Goal: Task Accomplishment & Management: Manage account settings

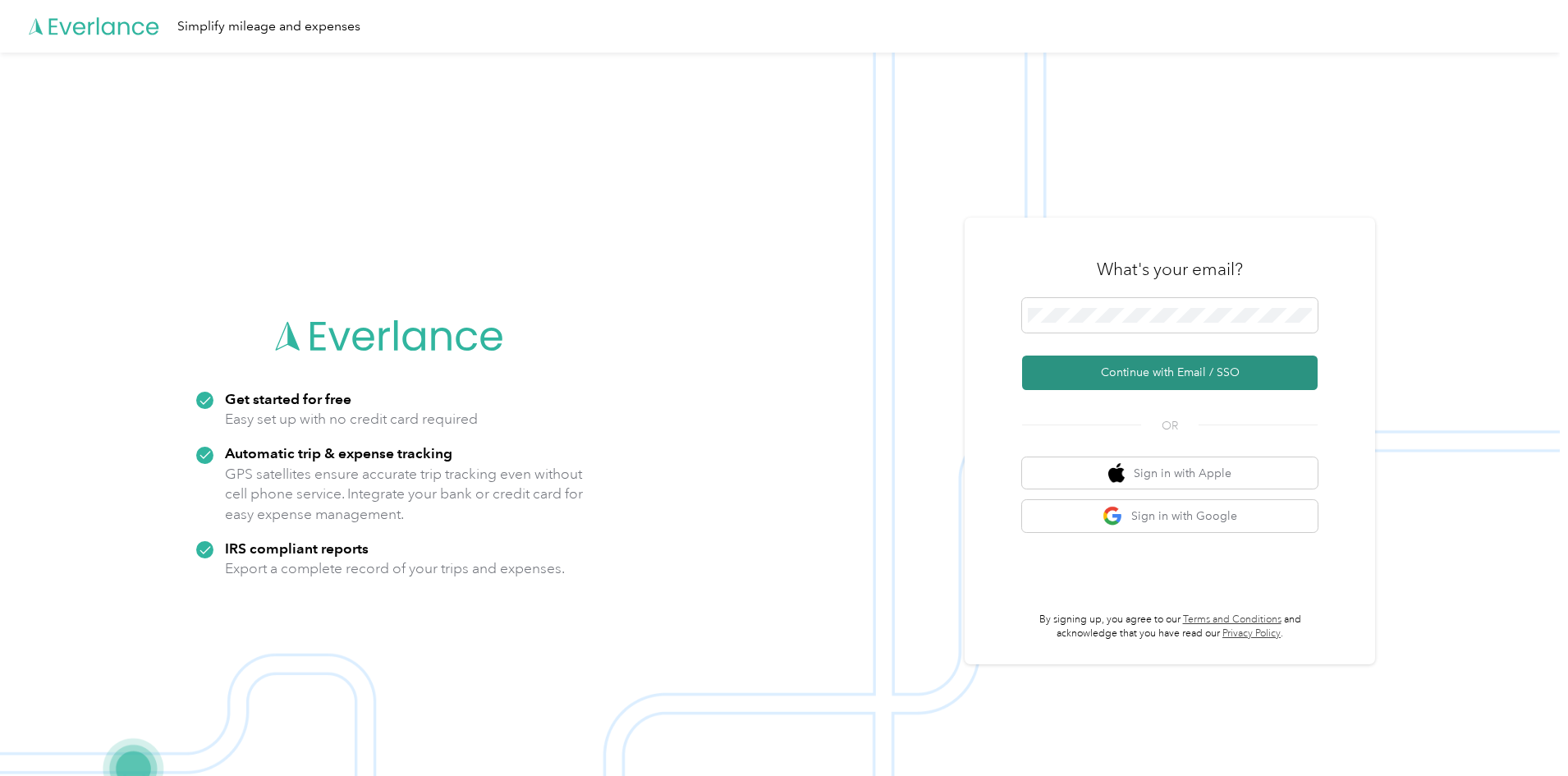
click at [1185, 367] on button "Continue with Email / SSO" at bounding box center [1169, 373] width 295 height 35
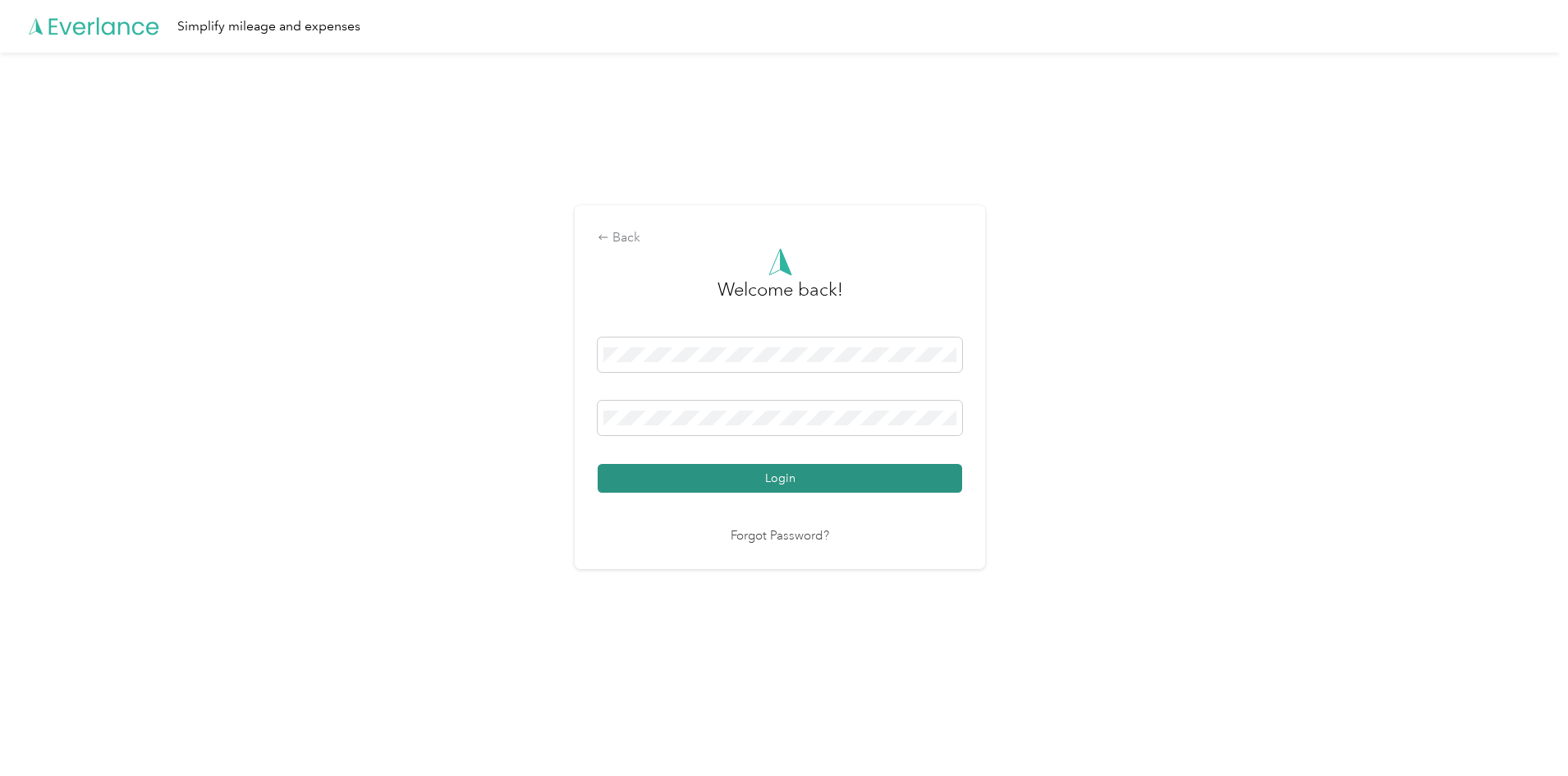
click at [729, 482] on button "Login" at bounding box center [780, 477] width 365 height 28
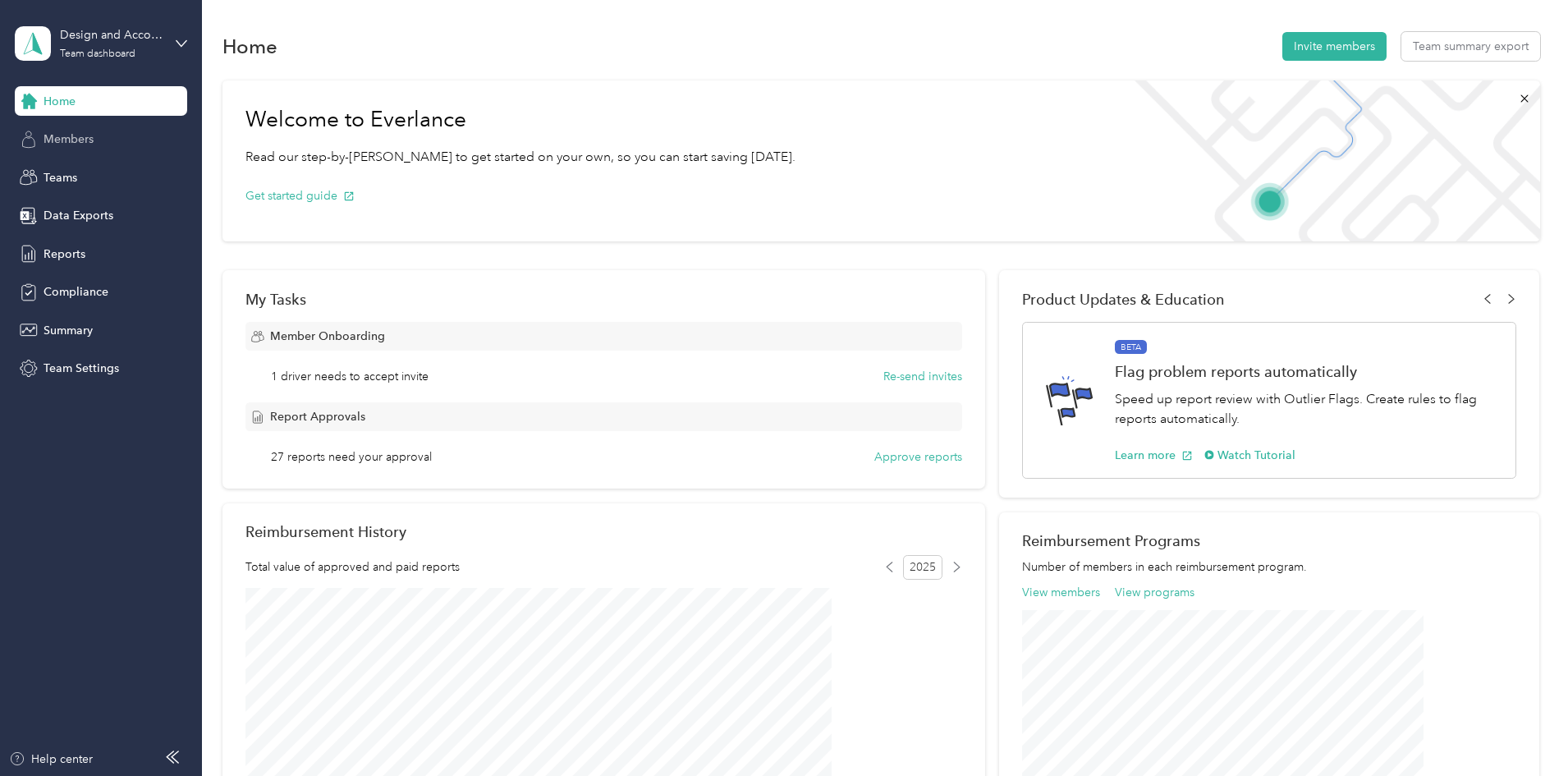
click at [76, 141] on span "Members" at bounding box center [69, 139] width 50 height 17
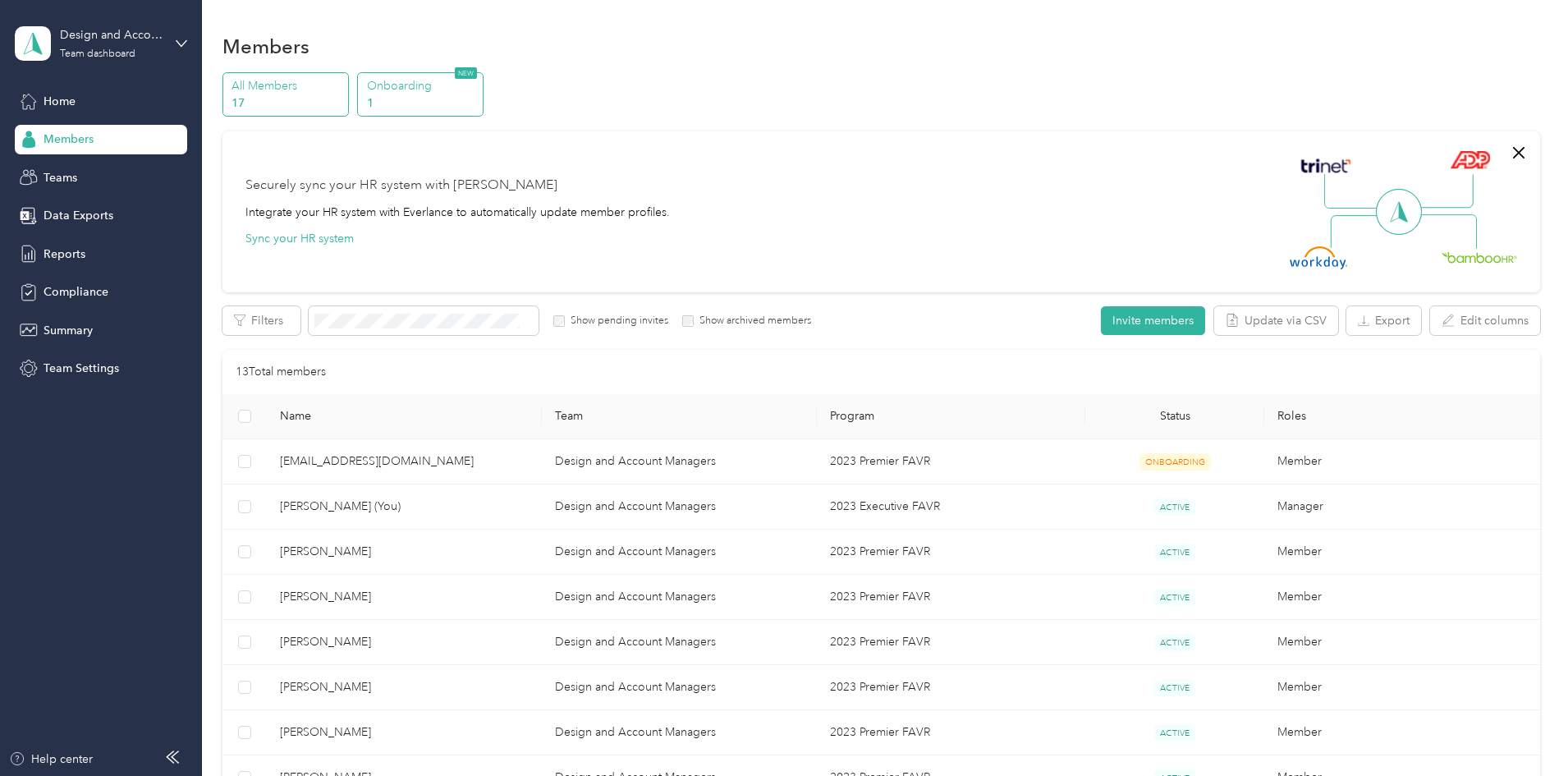
click at [479, 102] on p "1" at bounding box center [422, 102] width 112 height 17
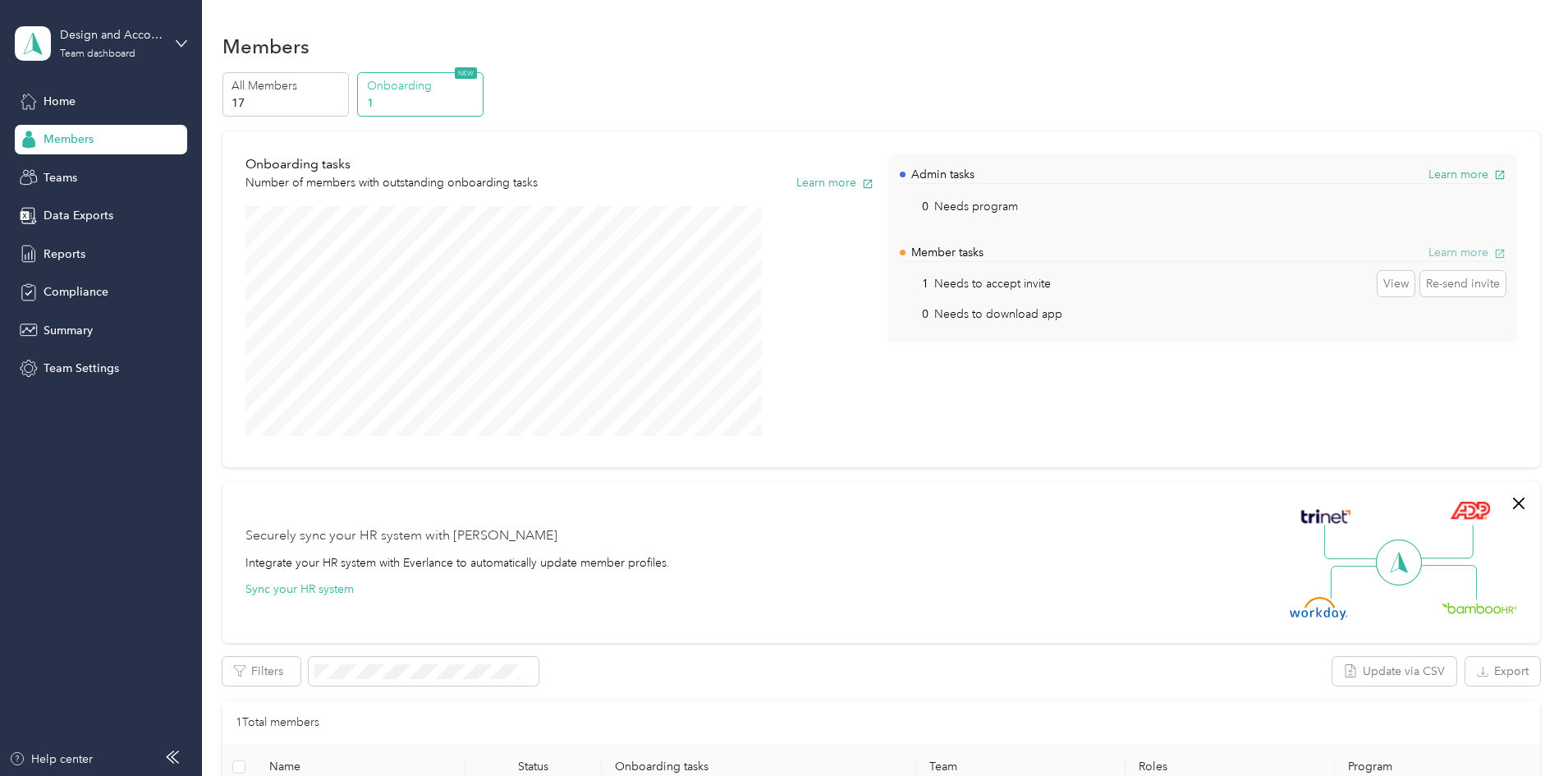
click at [1429, 254] on button "Learn more" at bounding box center [1467, 252] width 77 height 17
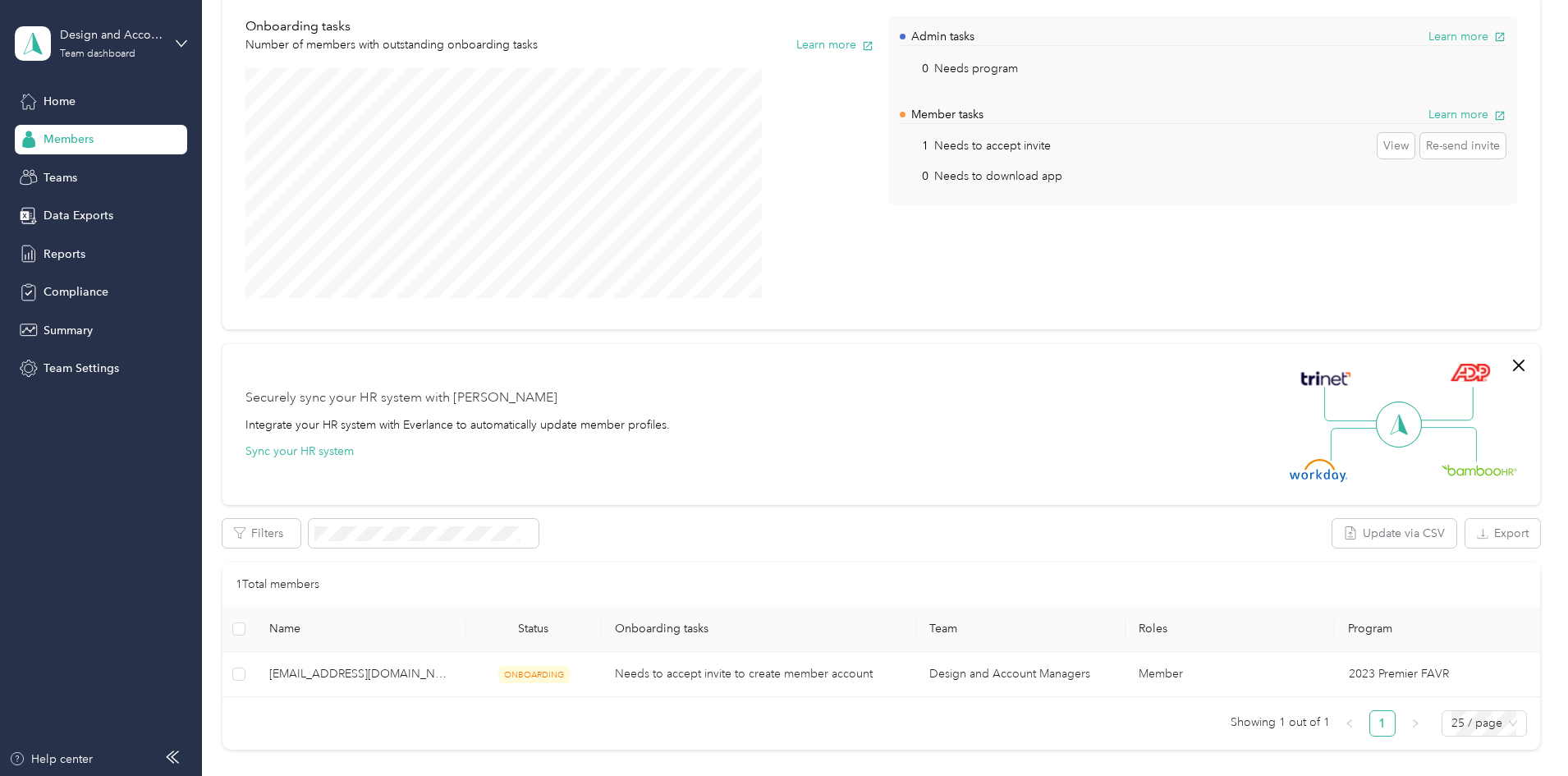
scroll to position [314, 0]
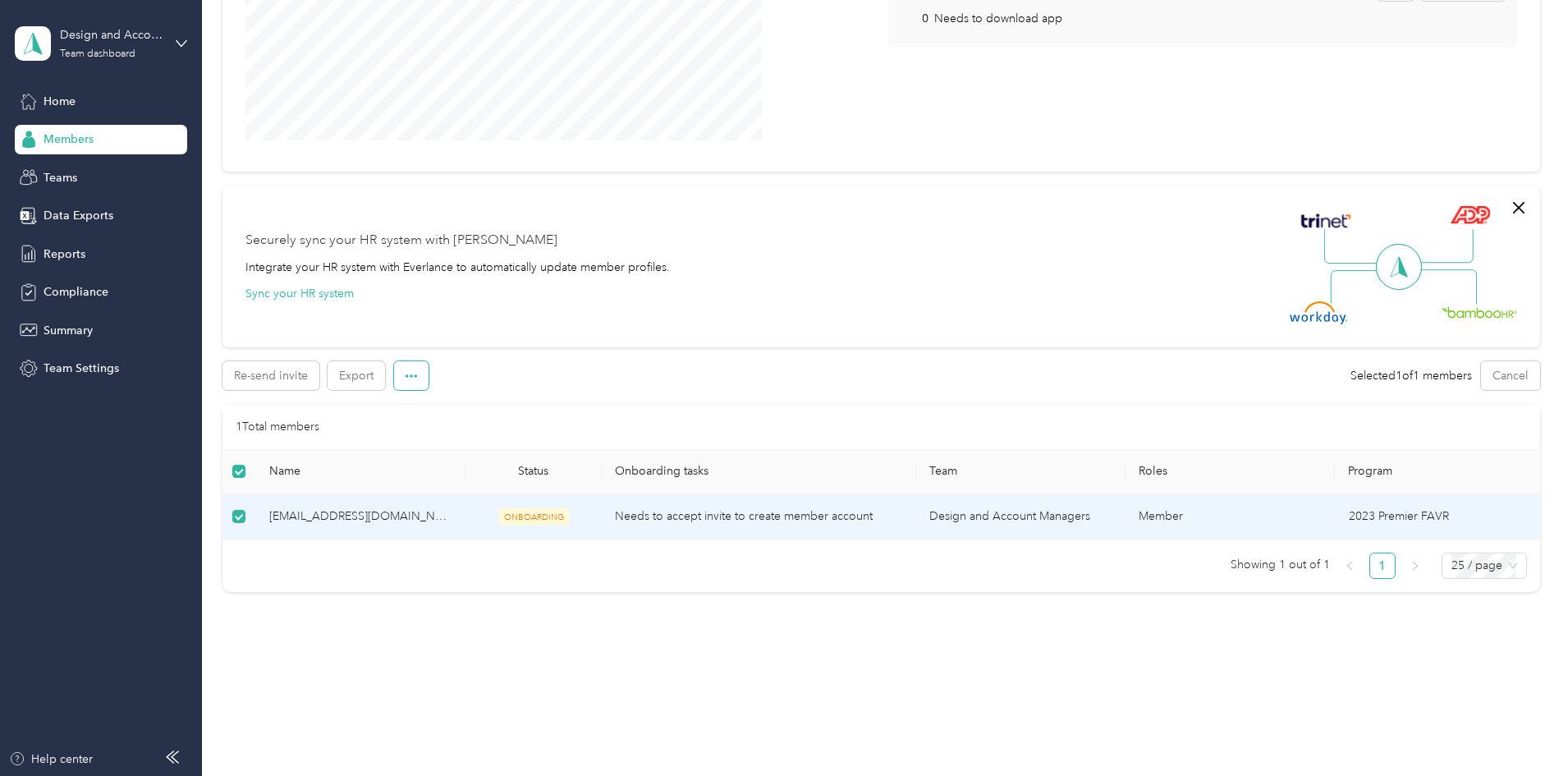
click at [417, 370] on icon "button" at bounding box center [411, 376] width 12 height 12
click at [537, 414] on span "Edit team" at bounding box center [539, 418] width 48 height 17
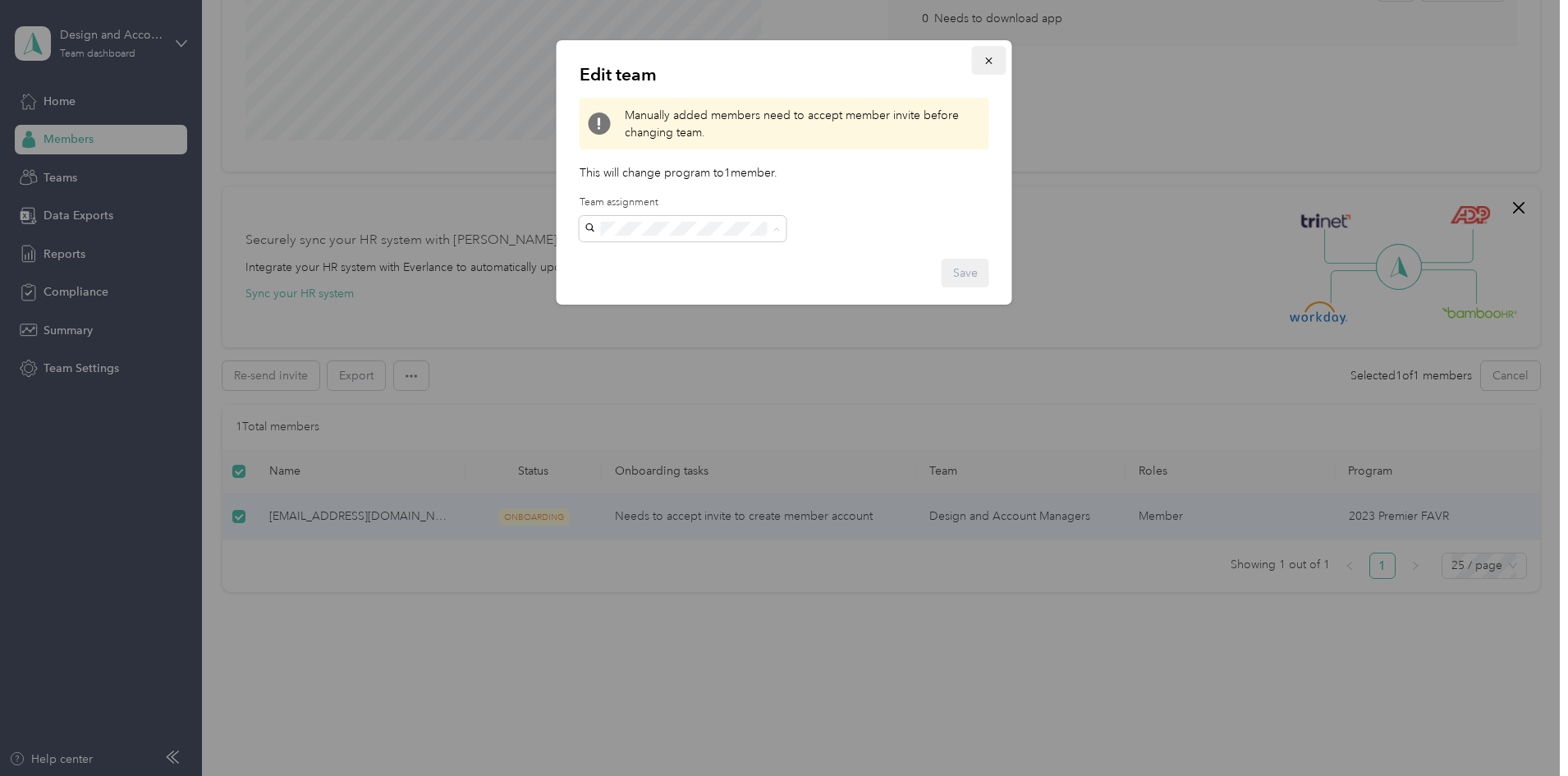
click at [986, 61] on icon "button" at bounding box center [989, 60] width 12 height 12
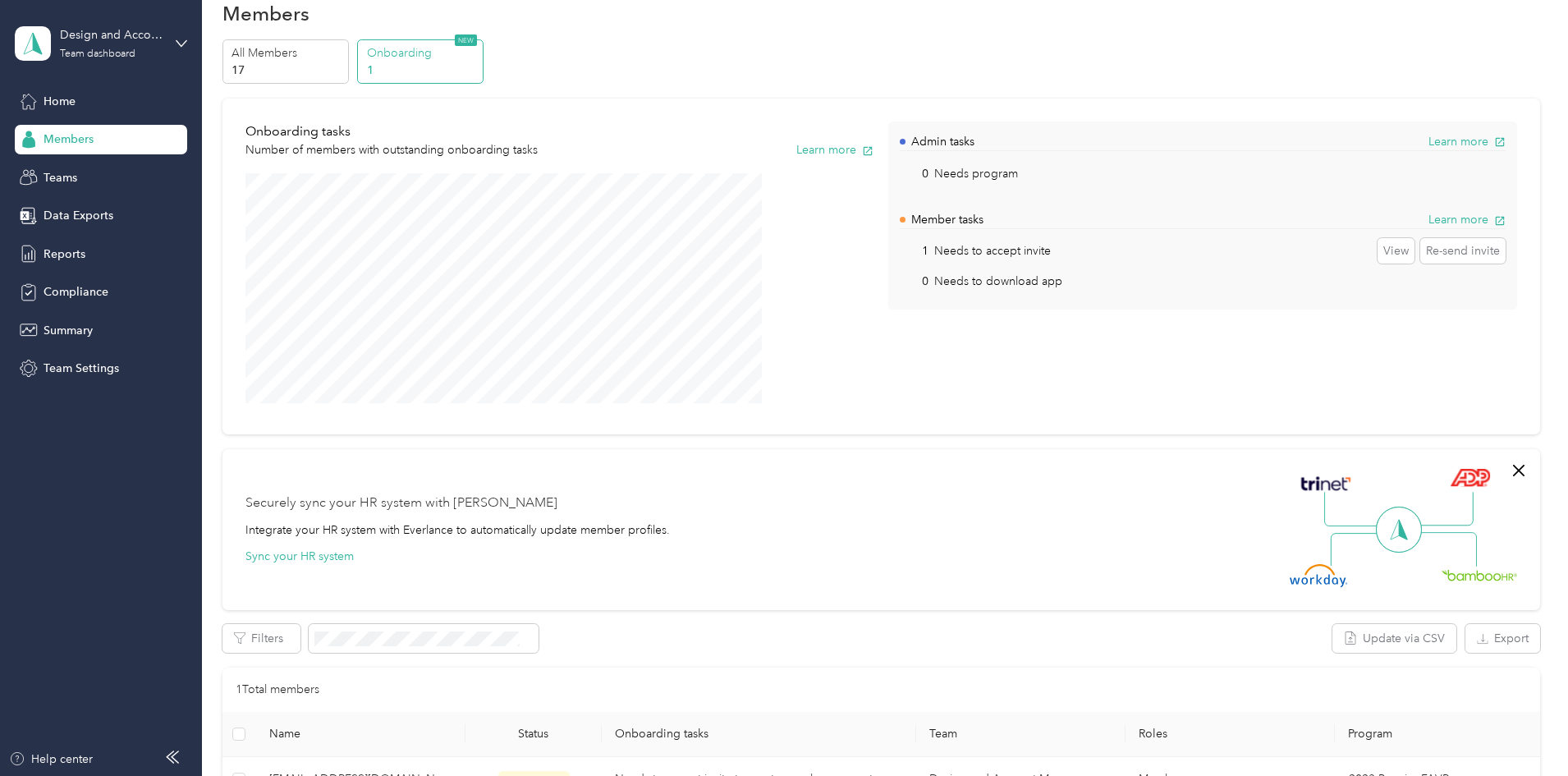
scroll to position [0, 0]
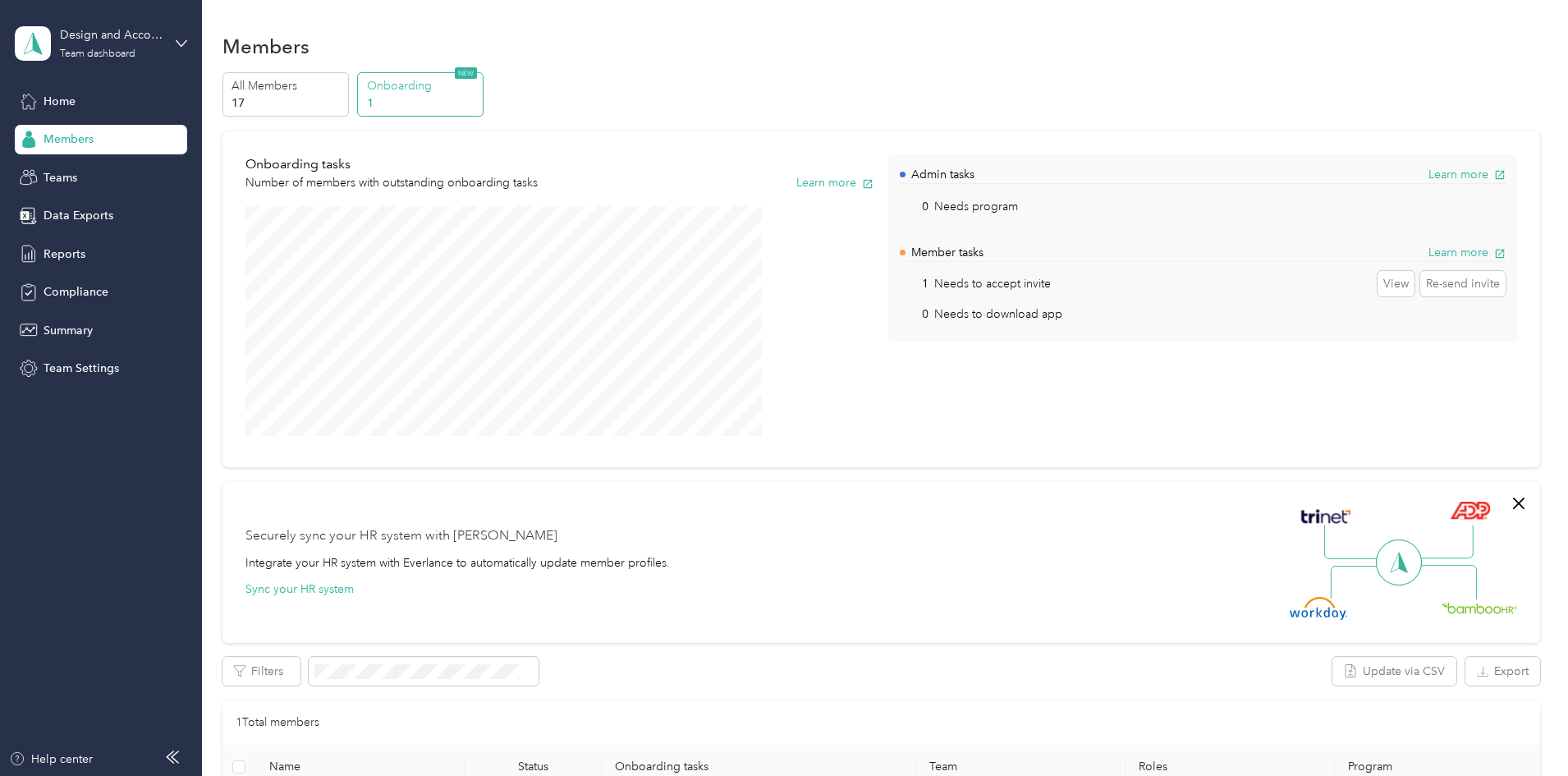
click at [71, 137] on span "Members" at bounding box center [69, 139] width 50 height 17
drag, startPoint x: 91, startPoint y: 173, endPoint x: 120, endPoint y: 168, distance: 29.4
click at [92, 174] on div "Teams" at bounding box center [101, 177] width 173 height 29
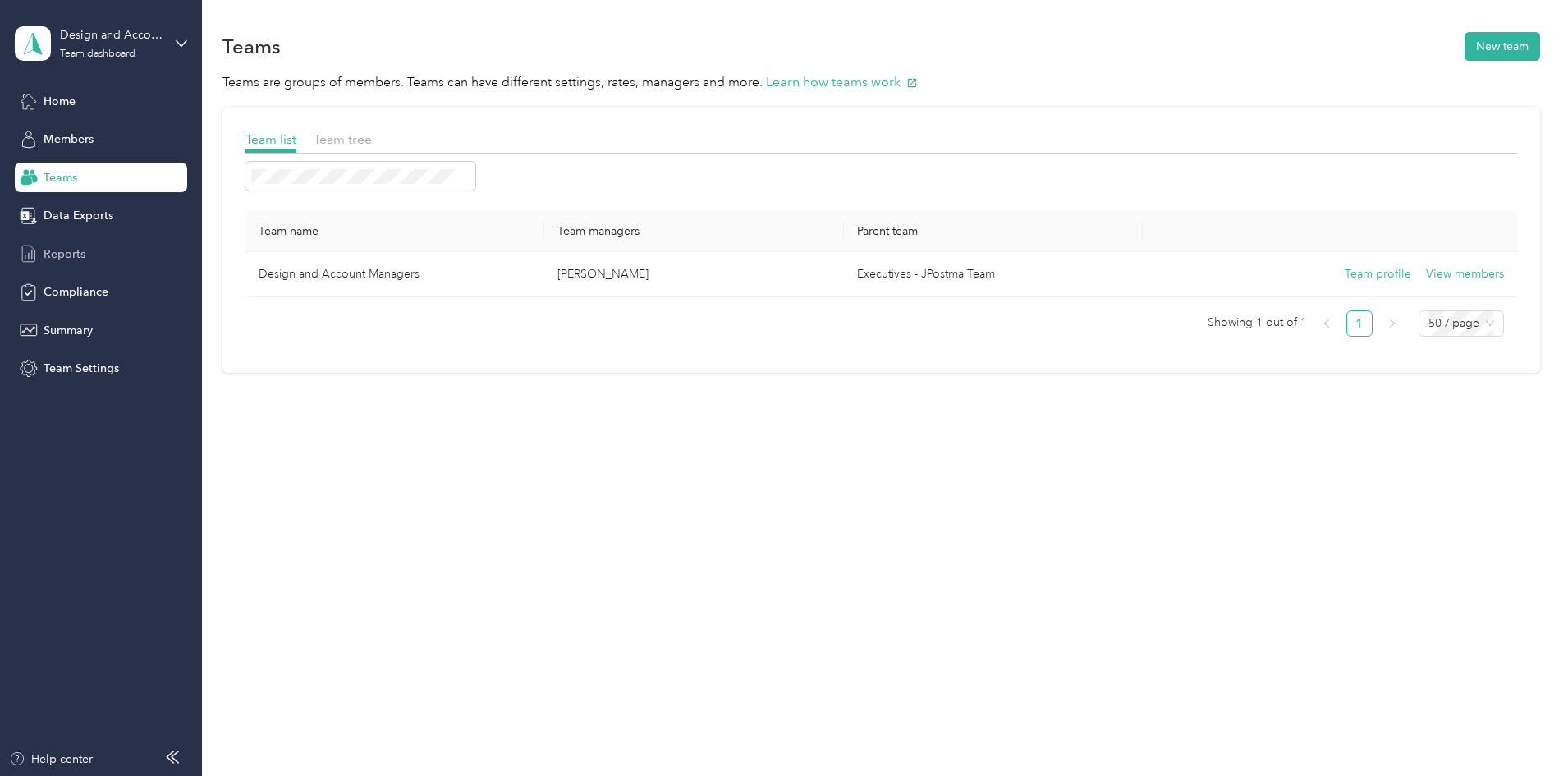
click at [48, 258] on span "Reports" at bounding box center [65, 254] width 42 height 17
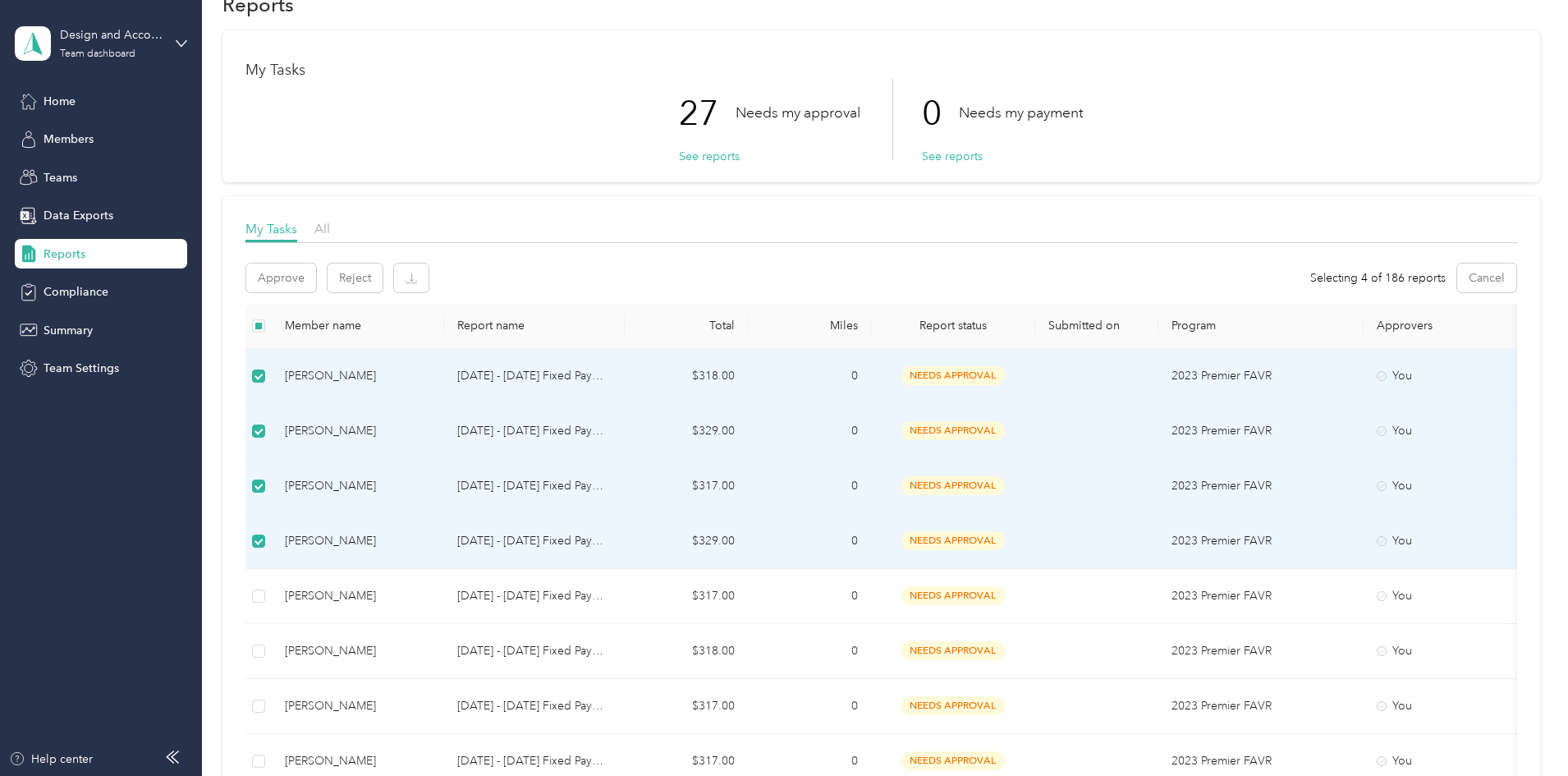
scroll to position [82, 0]
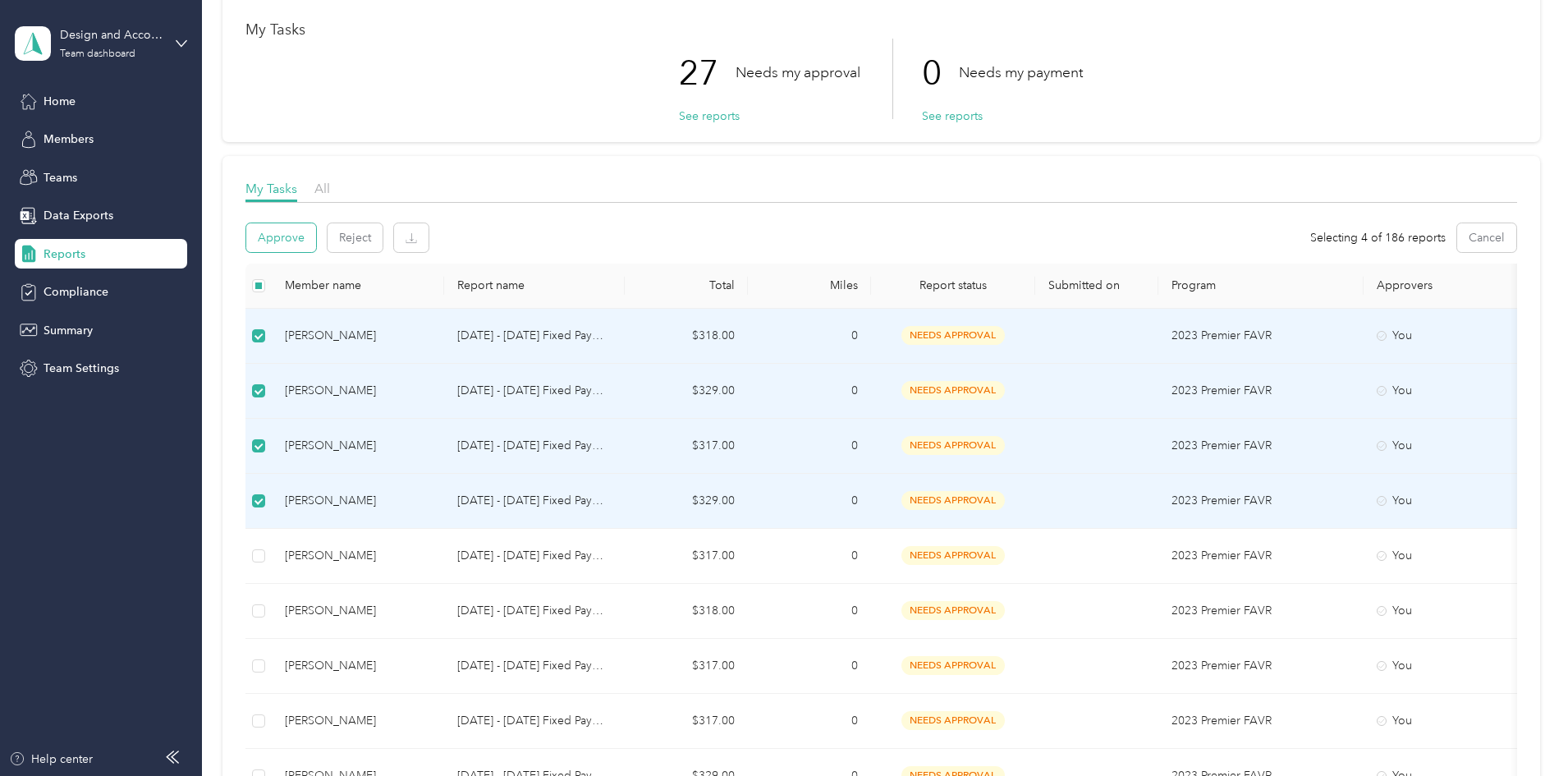
click at [316, 234] on button "Approve" at bounding box center [281, 237] width 69 height 28
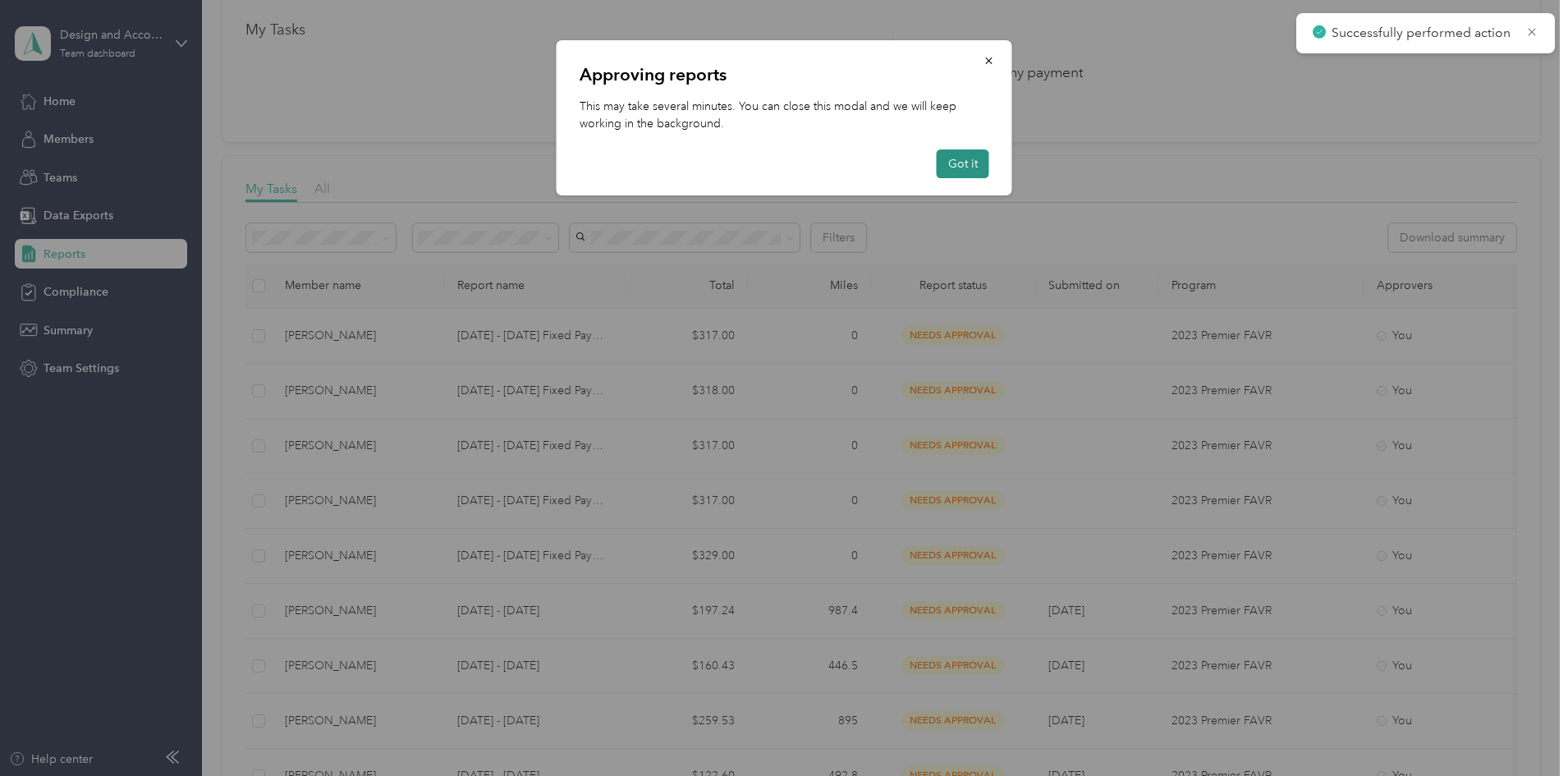
click at [962, 162] on button "Got it" at bounding box center [963, 163] width 52 height 28
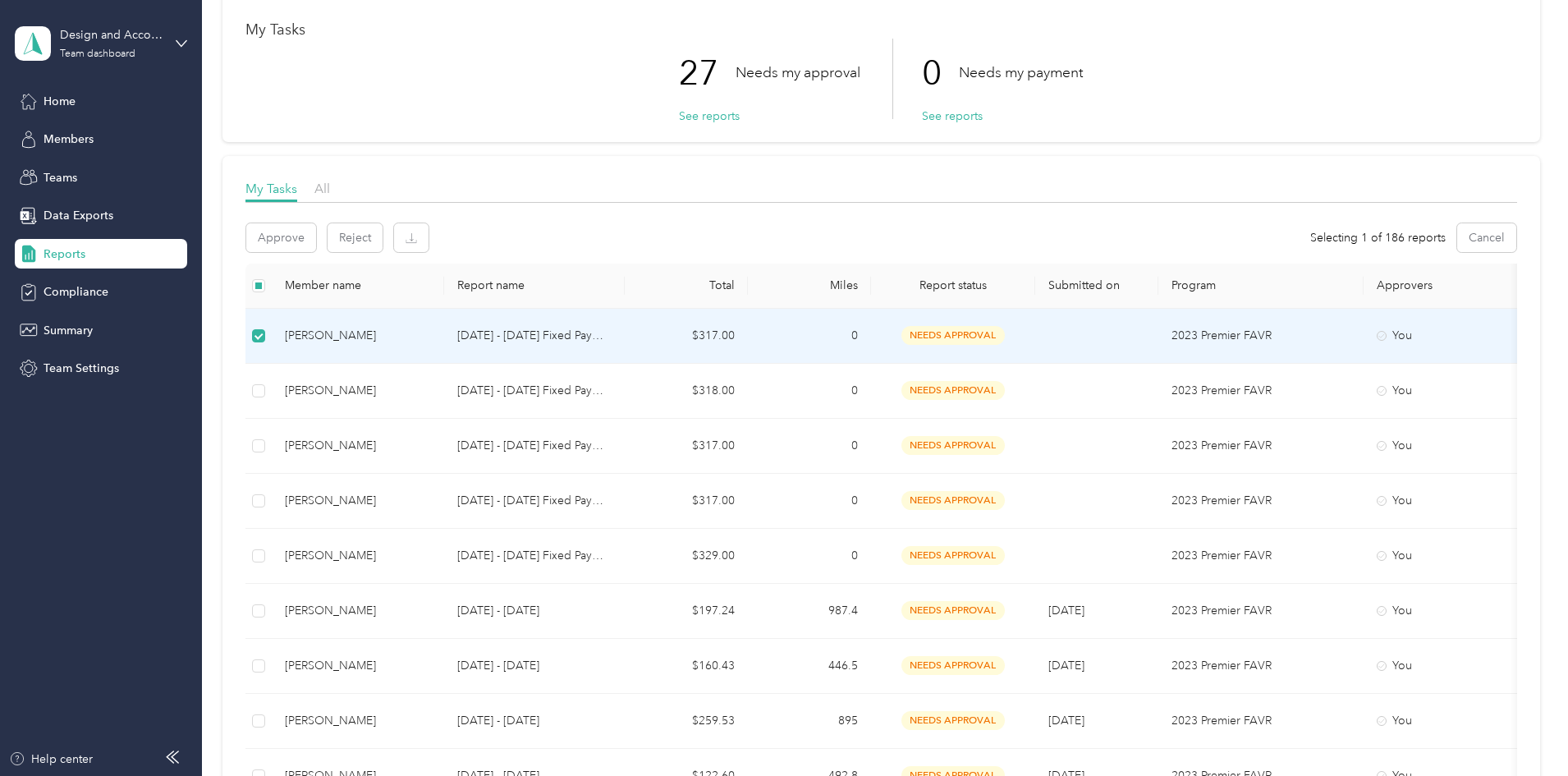
click at [316, 235] on button "Approve" at bounding box center [281, 237] width 69 height 28
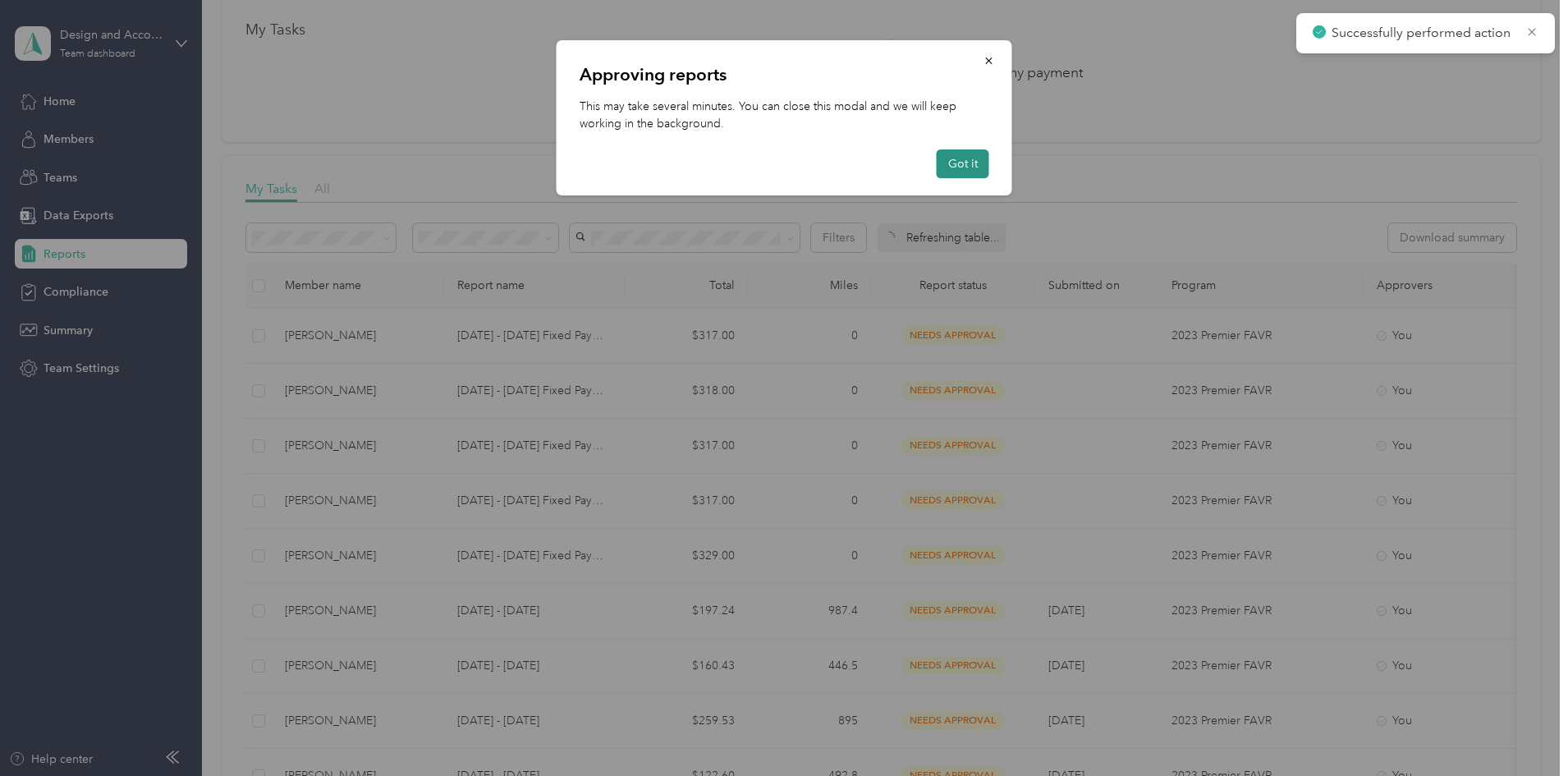
click at [967, 165] on button "Got it" at bounding box center [963, 163] width 52 height 28
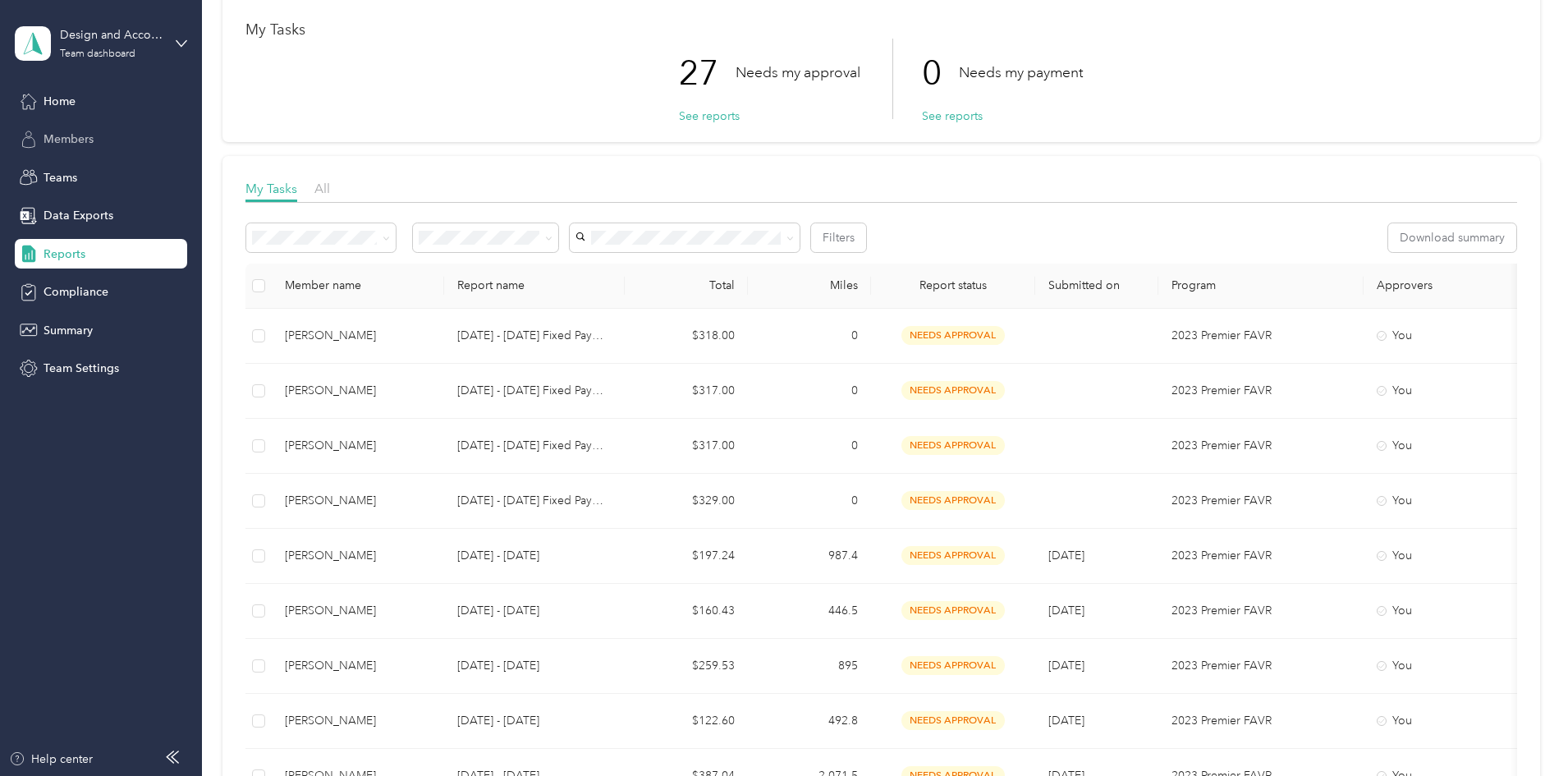
click at [62, 133] on span "Members" at bounding box center [69, 139] width 50 height 17
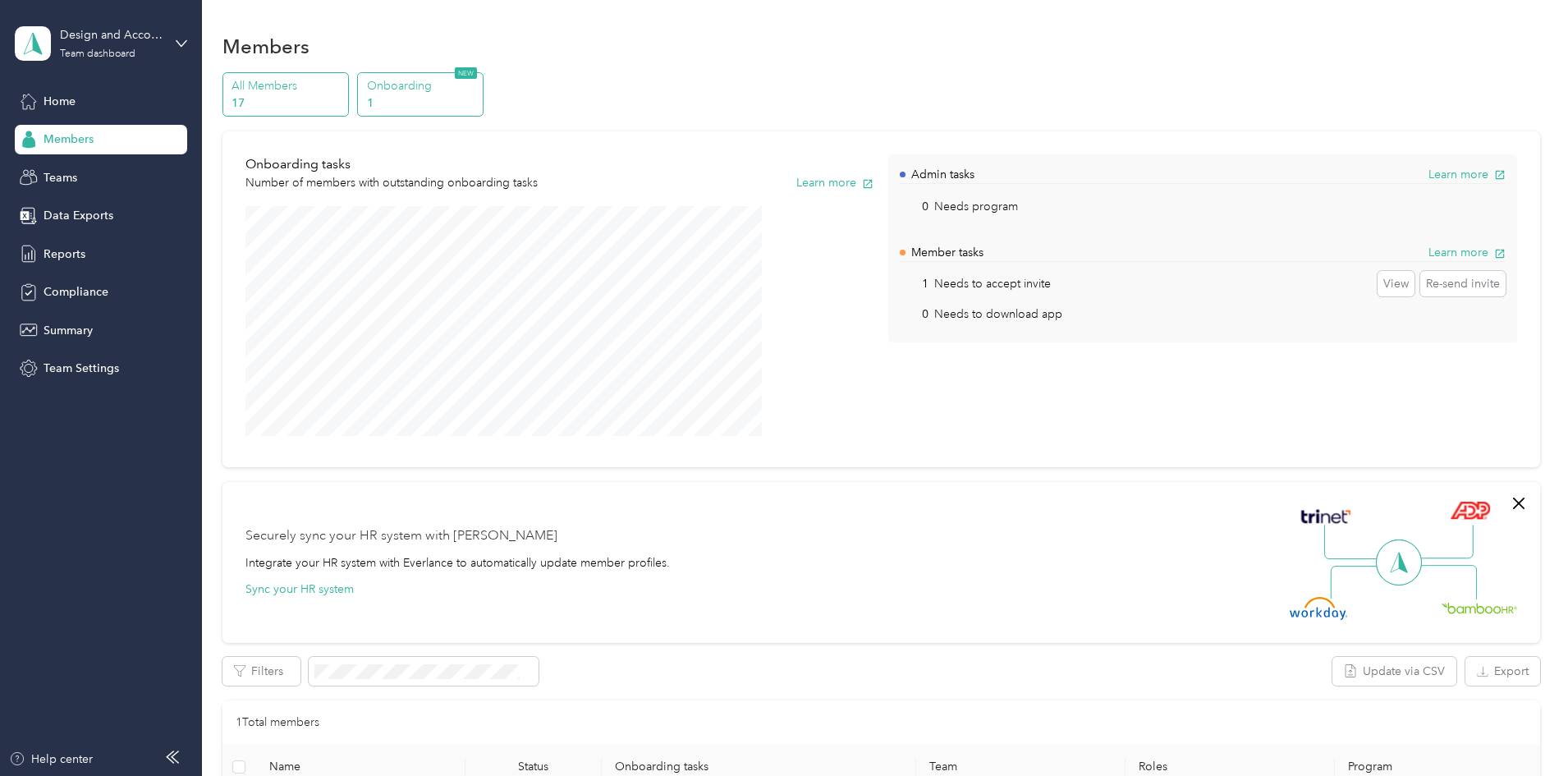
click at [343, 98] on p "17" at bounding box center [287, 102] width 112 height 17
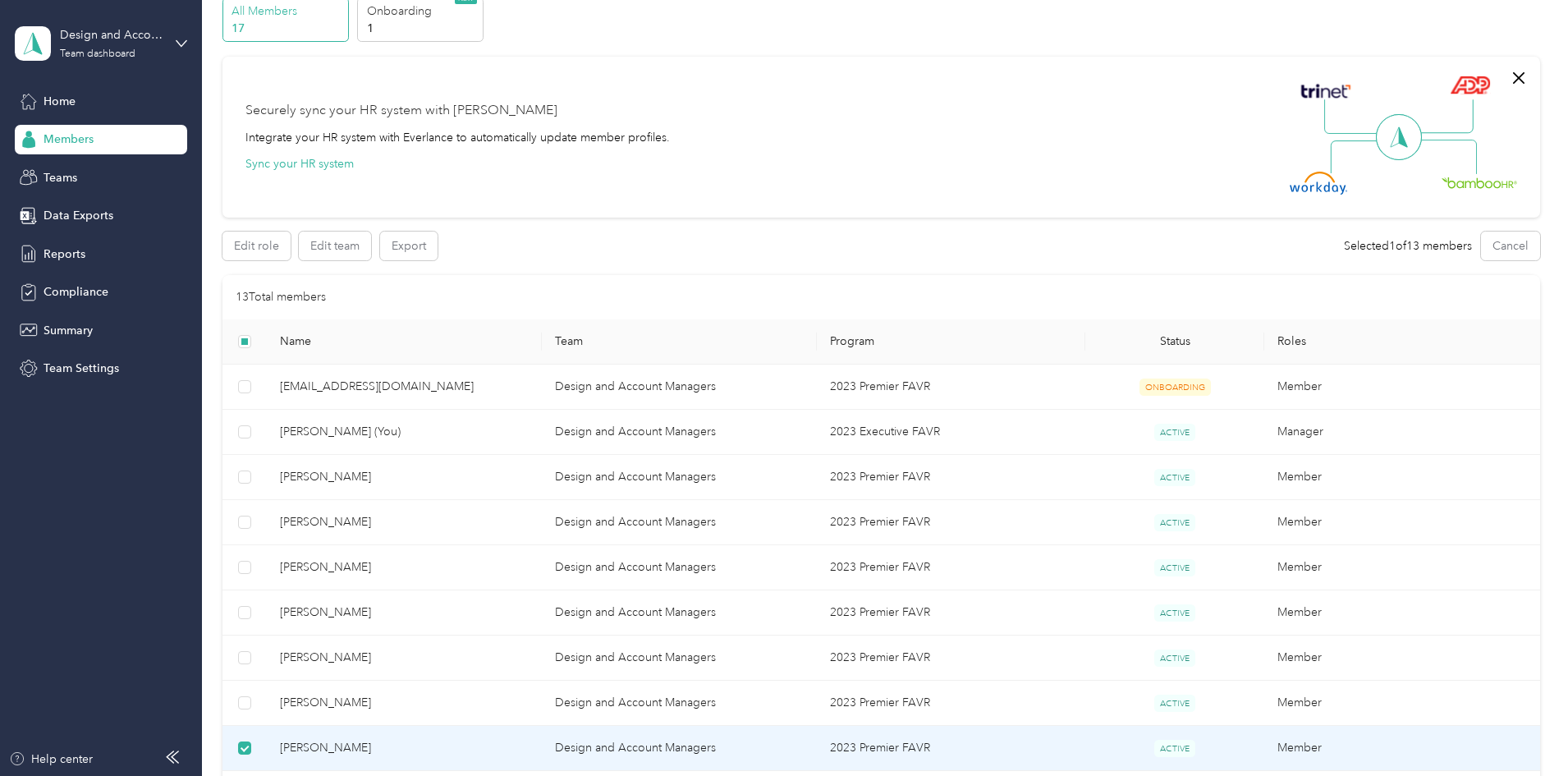
scroll to position [328, 0]
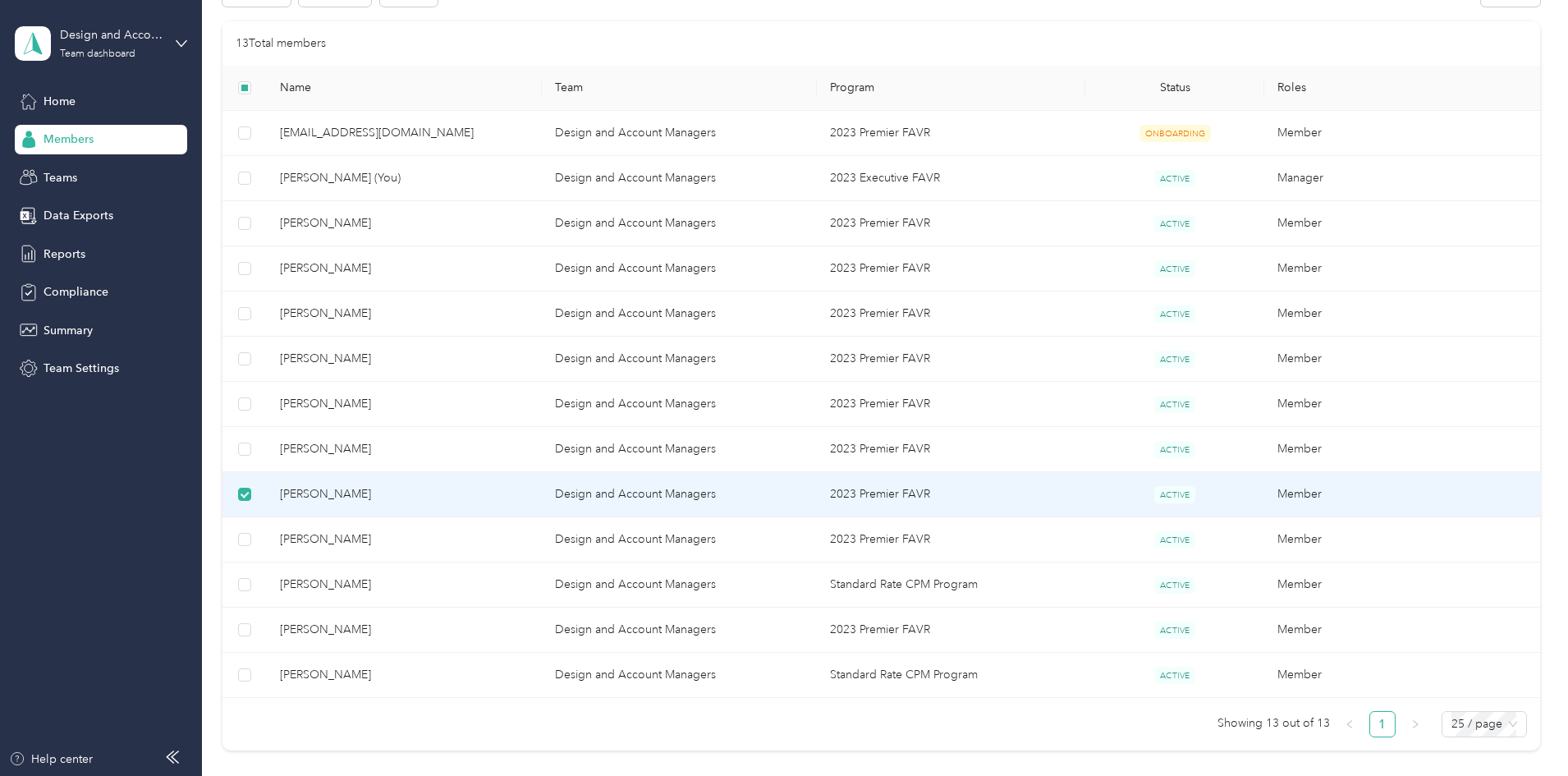
click at [485, 508] on td "[PERSON_NAME]" at bounding box center [404, 494] width 275 height 45
click at [438, 491] on span "[PERSON_NAME]" at bounding box center [404, 494] width 249 height 18
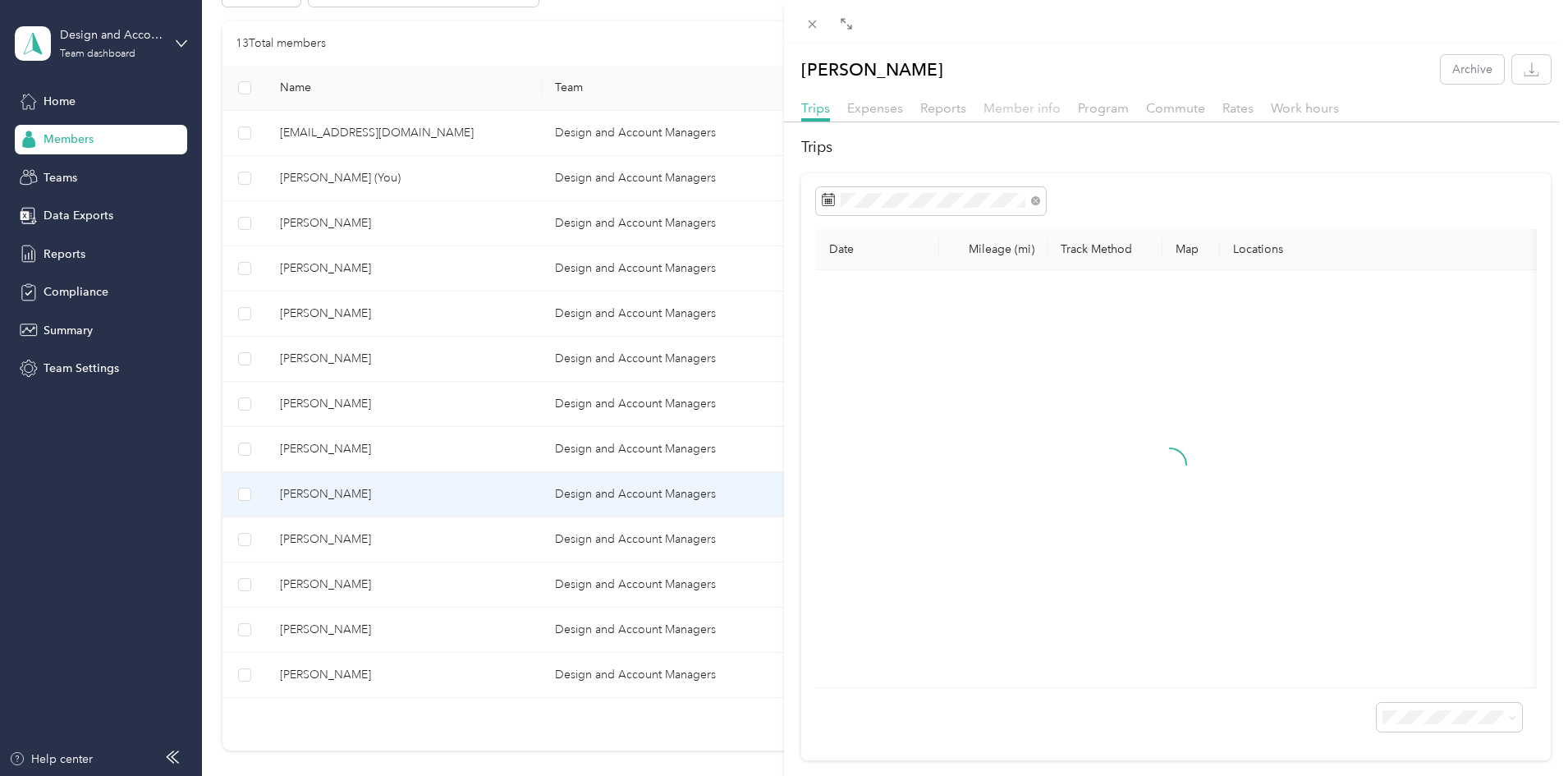
click at [1026, 111] on span "Member info" at bounding box center [1022, 108] width 77 height 16
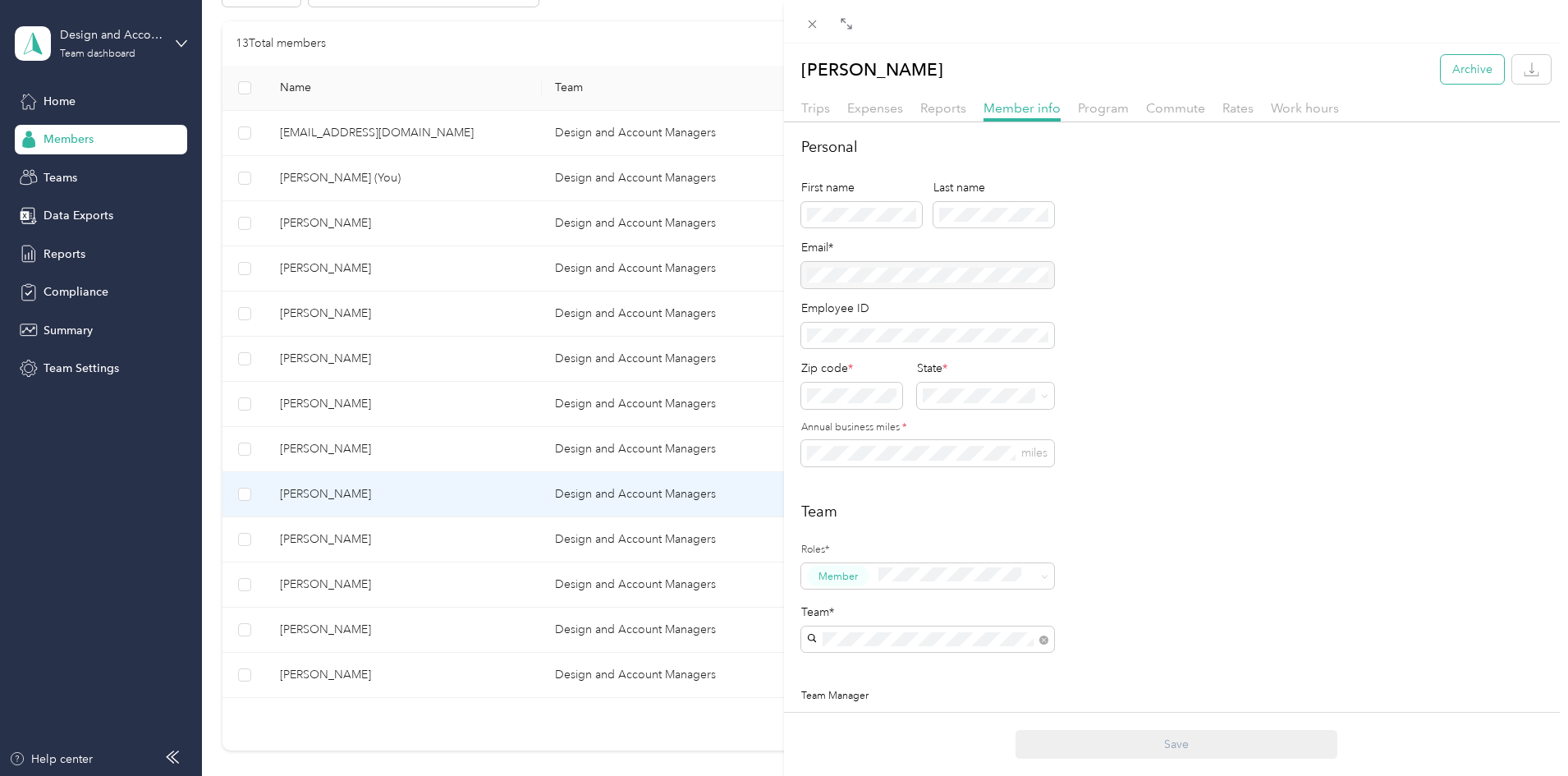
click at [1445, 77] on button "Archive" at bounding box center [1472, 69] width 63 height 28
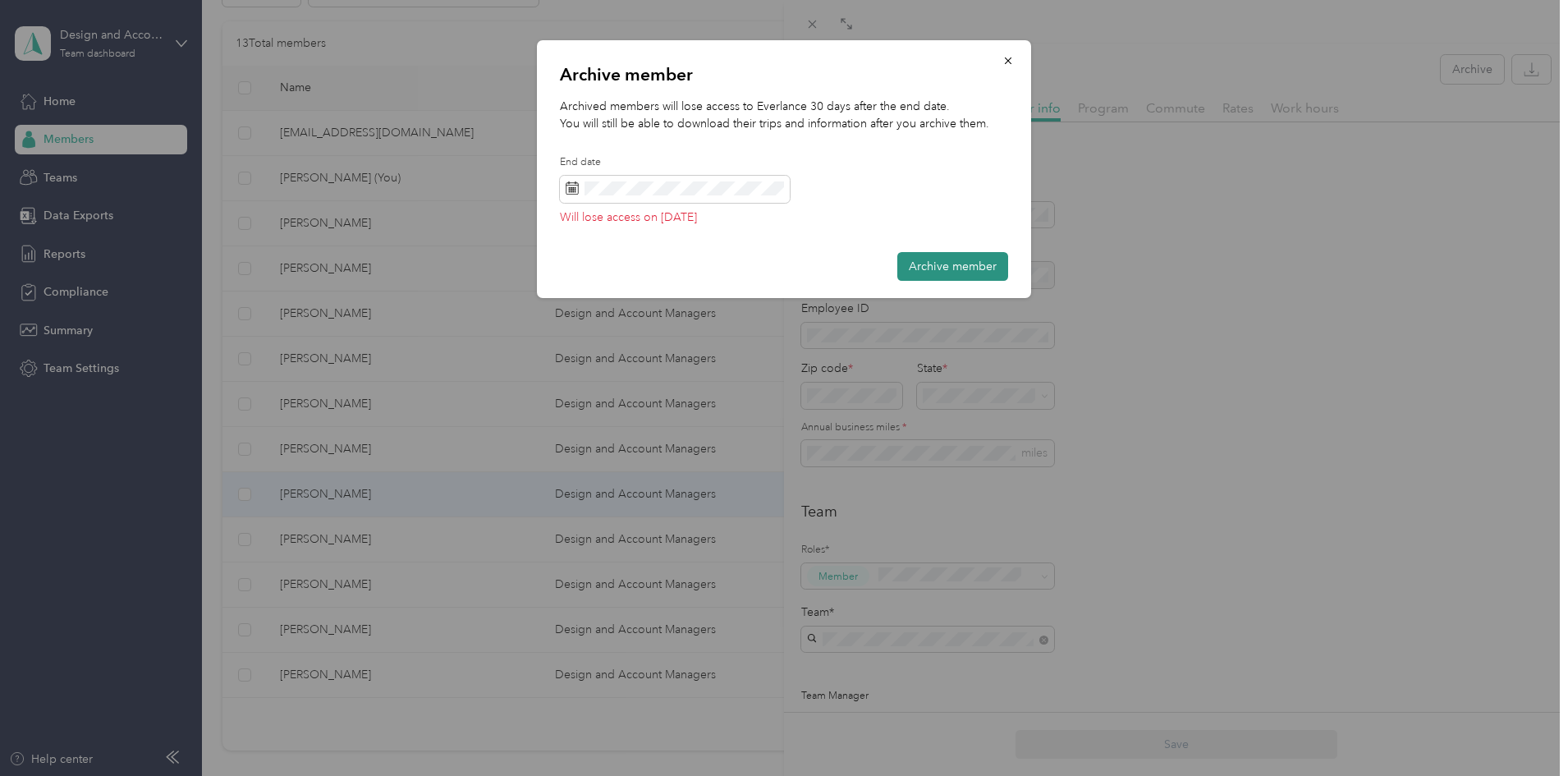
click at [932, 263] on button "Archive member" at bounding box center [953, 266] width 111 height 28
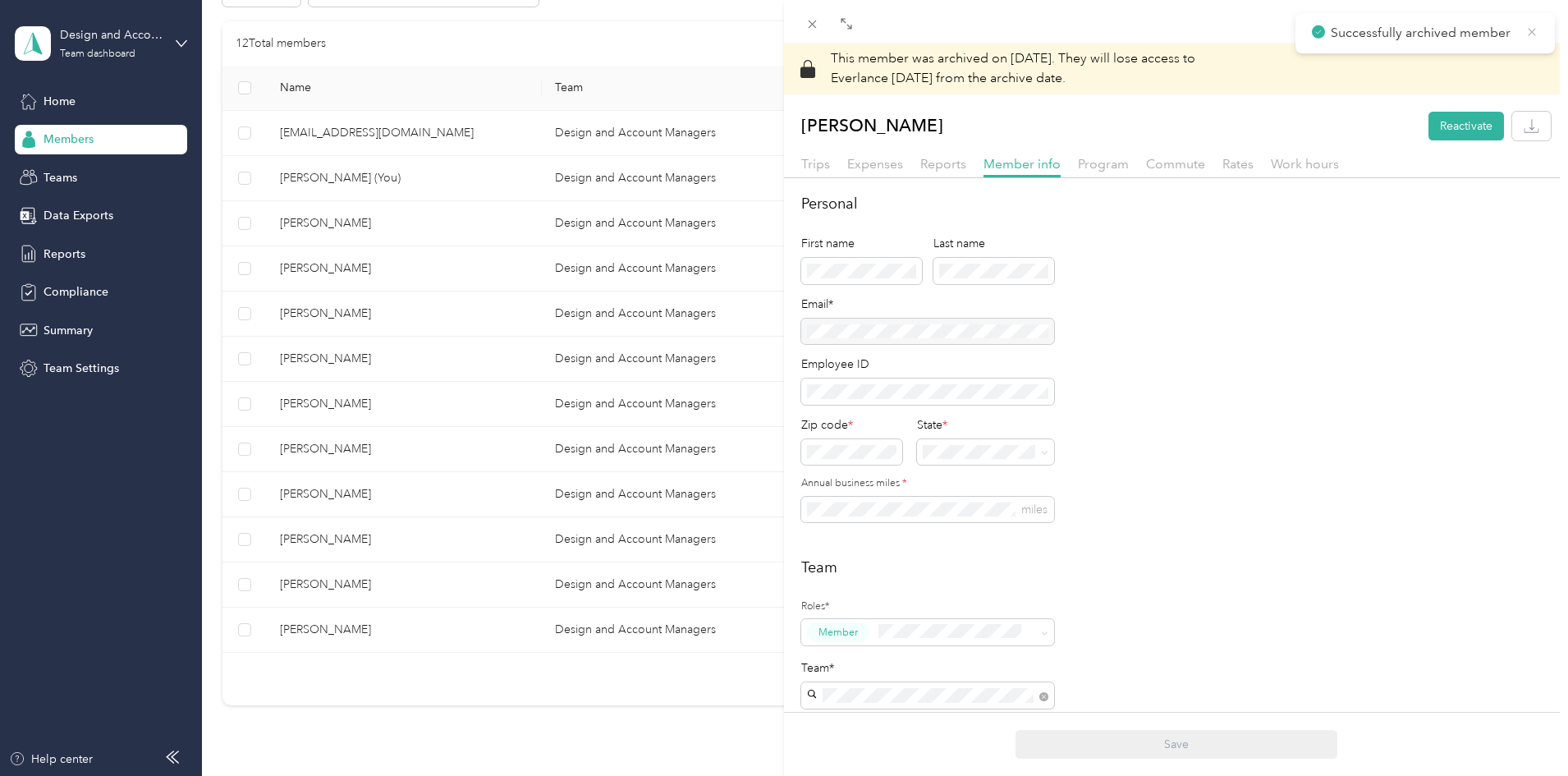
click at [1533, 32] on icon at bounding box center [1531, 32] width 7 height 7
click at [77, 140] on div "This member was archived on [DATE] . They will lose access to Everlance [DATE] …" at bounding box center [784, 388] width 1568 height 776
